Goal: Task Accomplishment & Management: Manage account settings

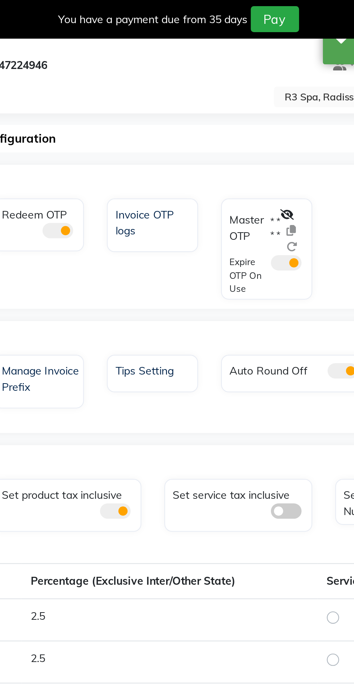
select select "en"
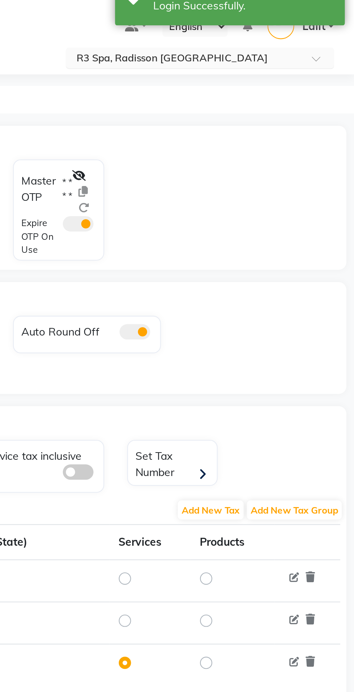
click at [288, 46] on input "text" at bounding box center [274, 46] width 105 height 7
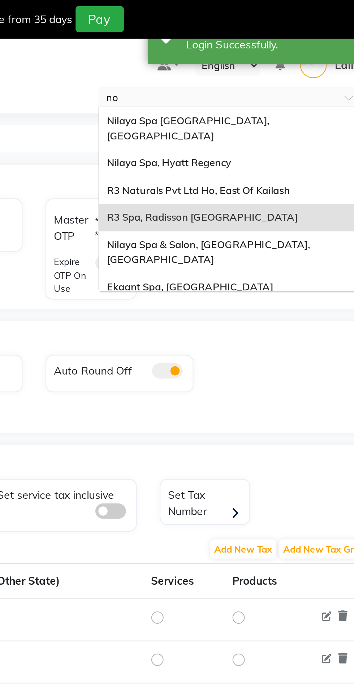
type input "noi"
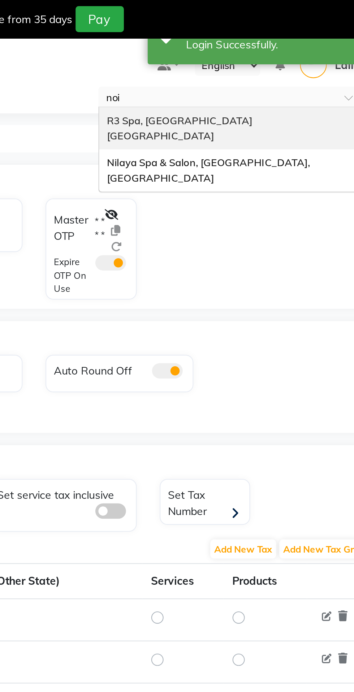
click at [311, 73] on div "Nilaya Spa & Salon, [GEOGRAPHIC_DATA], [GEOGRAPHIC_DATA]" at bounding box center [282, 80] width 126 height 20
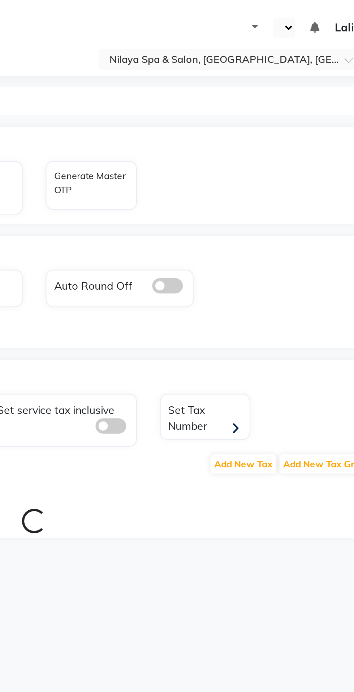
select select "en"
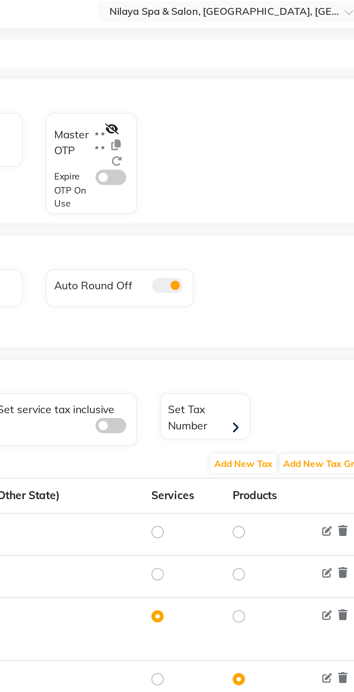
click at [228, 76] on div "Master OTP * * * * Expire OTP On Use" at bounding box center [214, 100] width 43 height 48
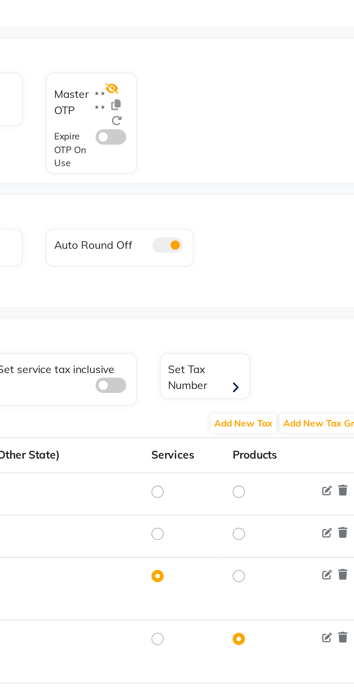
click at [225, 83] on icon at bounding box center [224, 83] width 7 height 5
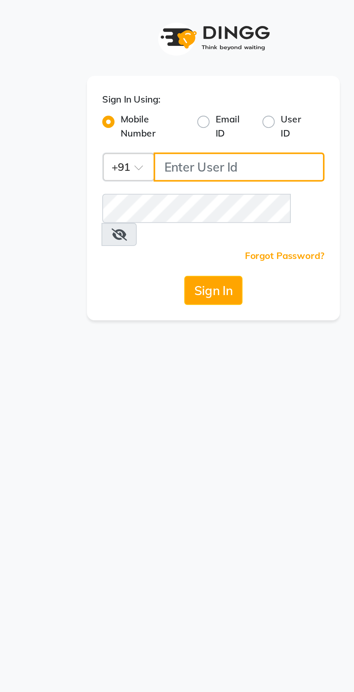
click at [184, 76] on input "Username" at bounding box center [189, 79] width 81 height 14
type input "9870279665"
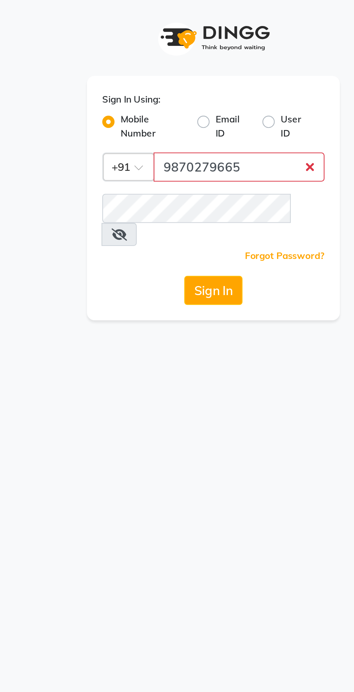
click at [163, 130] on button "Sign In" at bounding box center [176, 137] width 27 height 14
